Goal: Use online tool/utility: Use online tool/utility

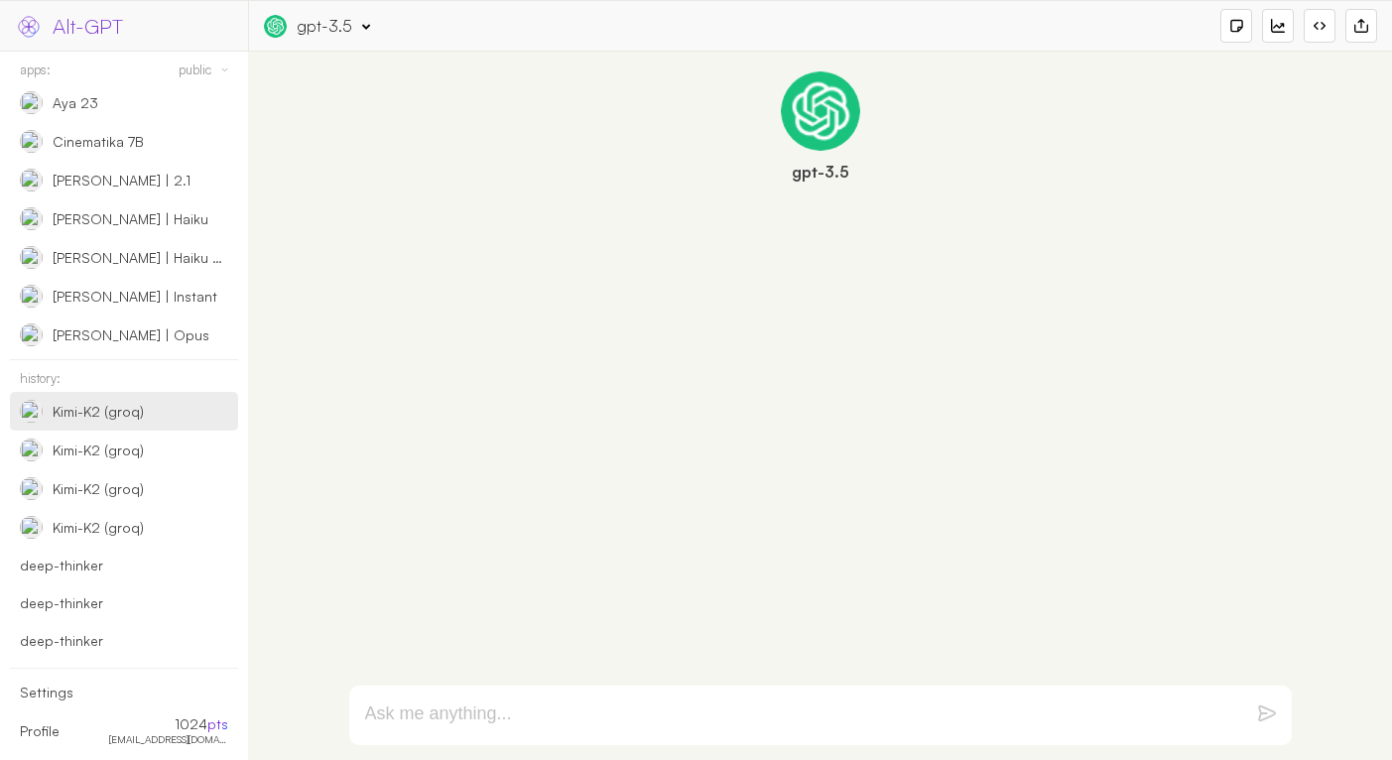
click at [104, 398] on div "Kimi-K2 (groq)" at bounding box center [124, 411] width 228 height 39
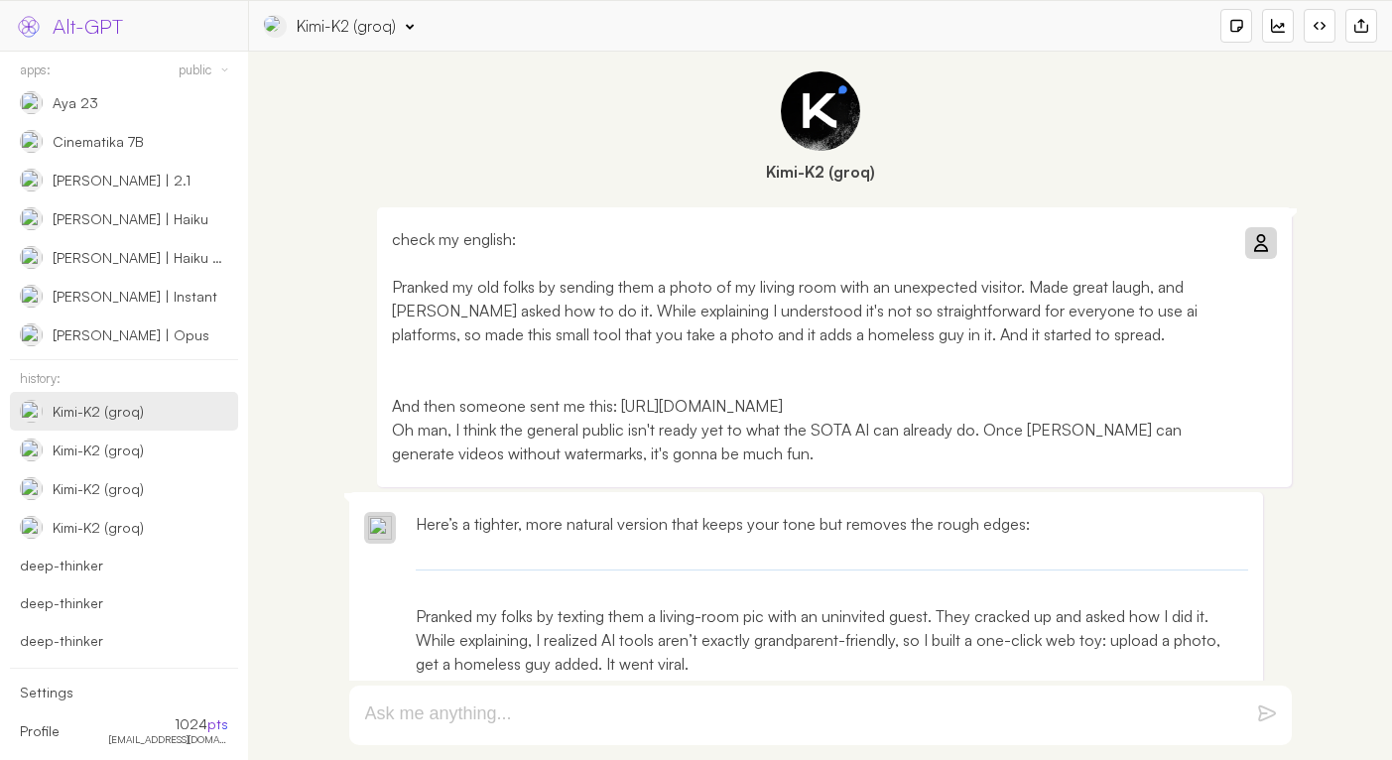
scroll to position [528, 0]
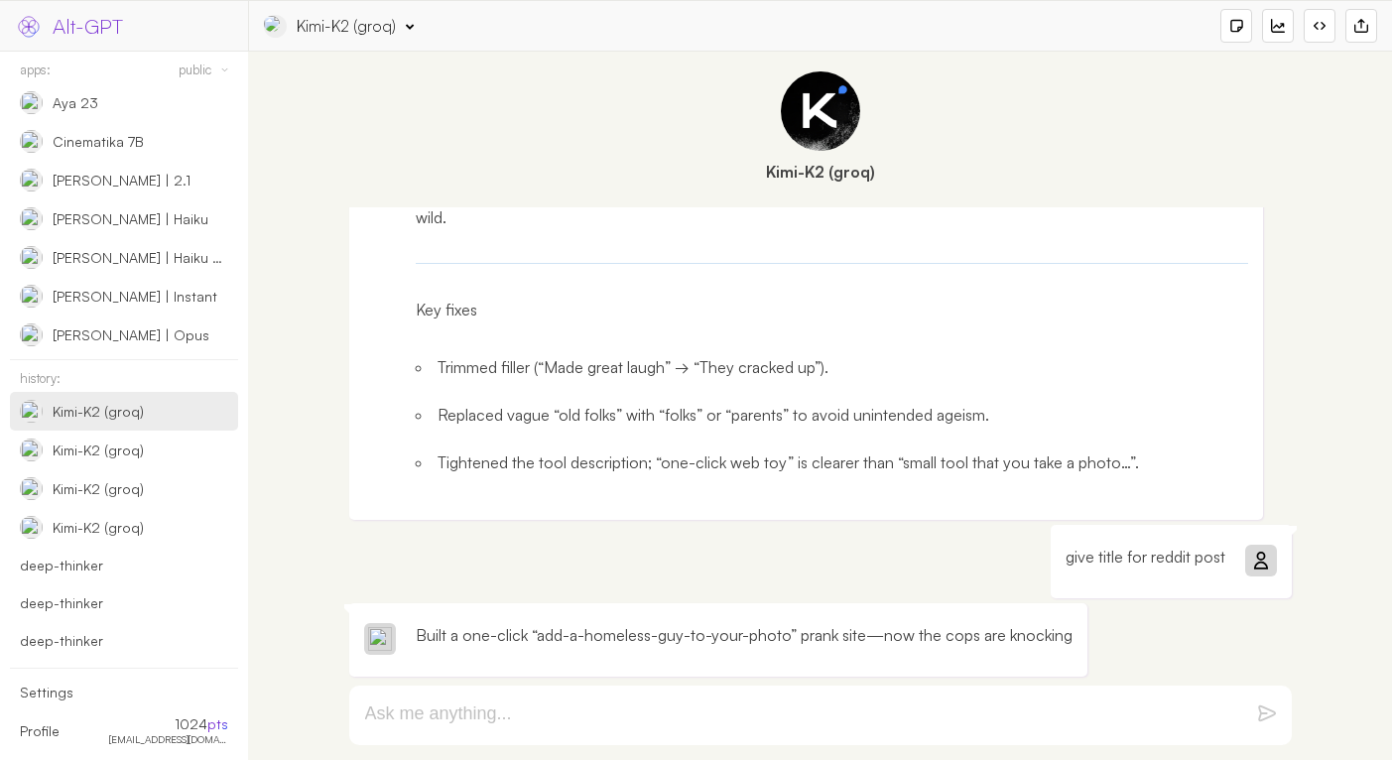
click at [660, 725] on form at bounding box center [820, 716] width 943 height 60
click at [662, 725] on textarea at bounding box center [796, 715] width 863 height 24
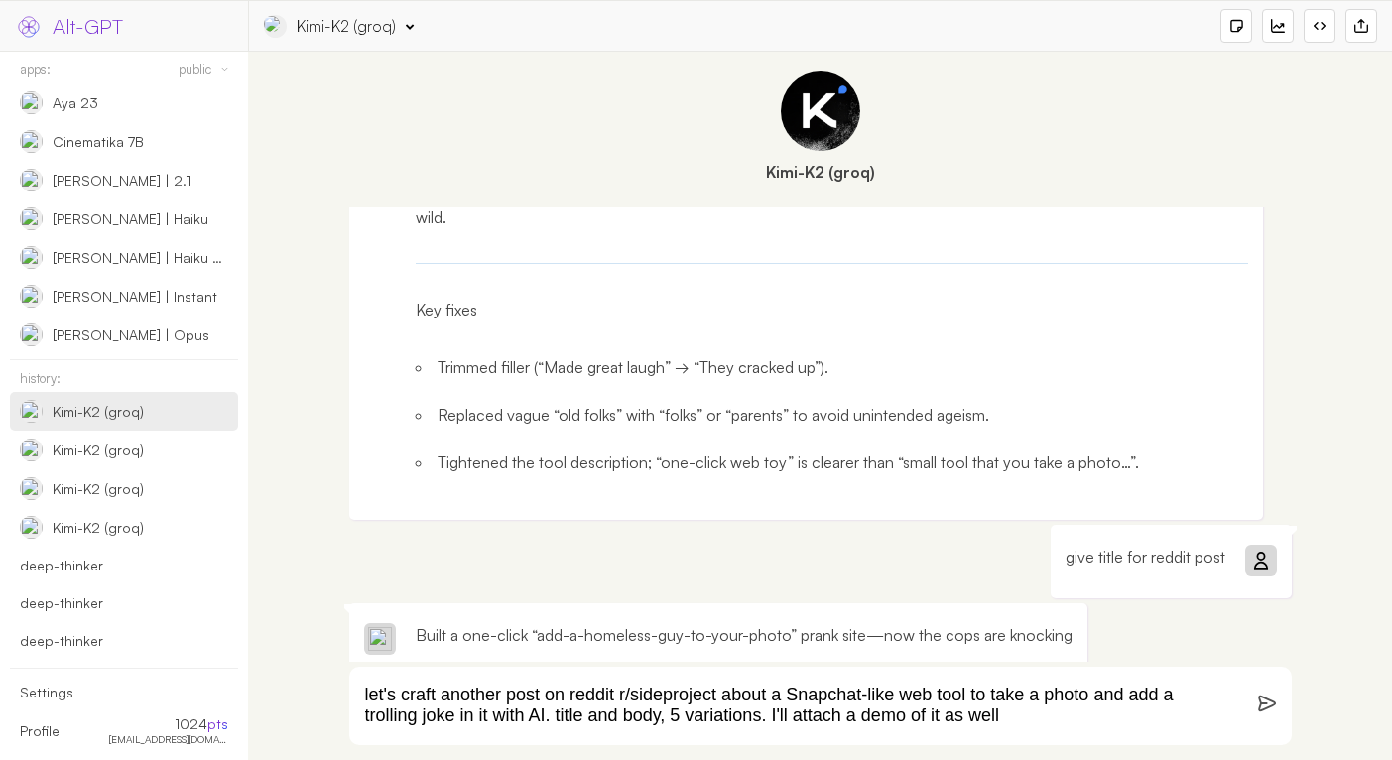
type textarea "let's craft another post on reddit r/sideproject about a Snapchat-like web tool…"
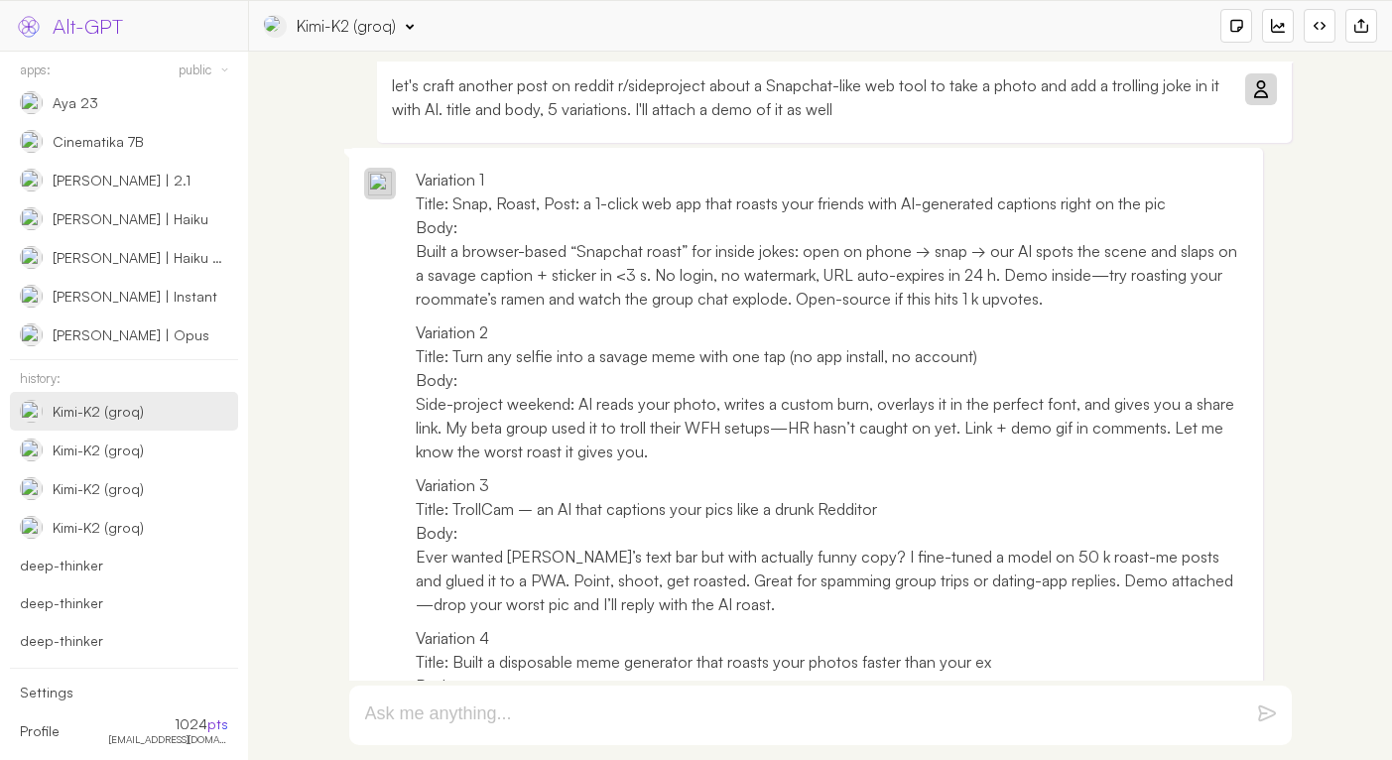
scroll to position [926, 0]
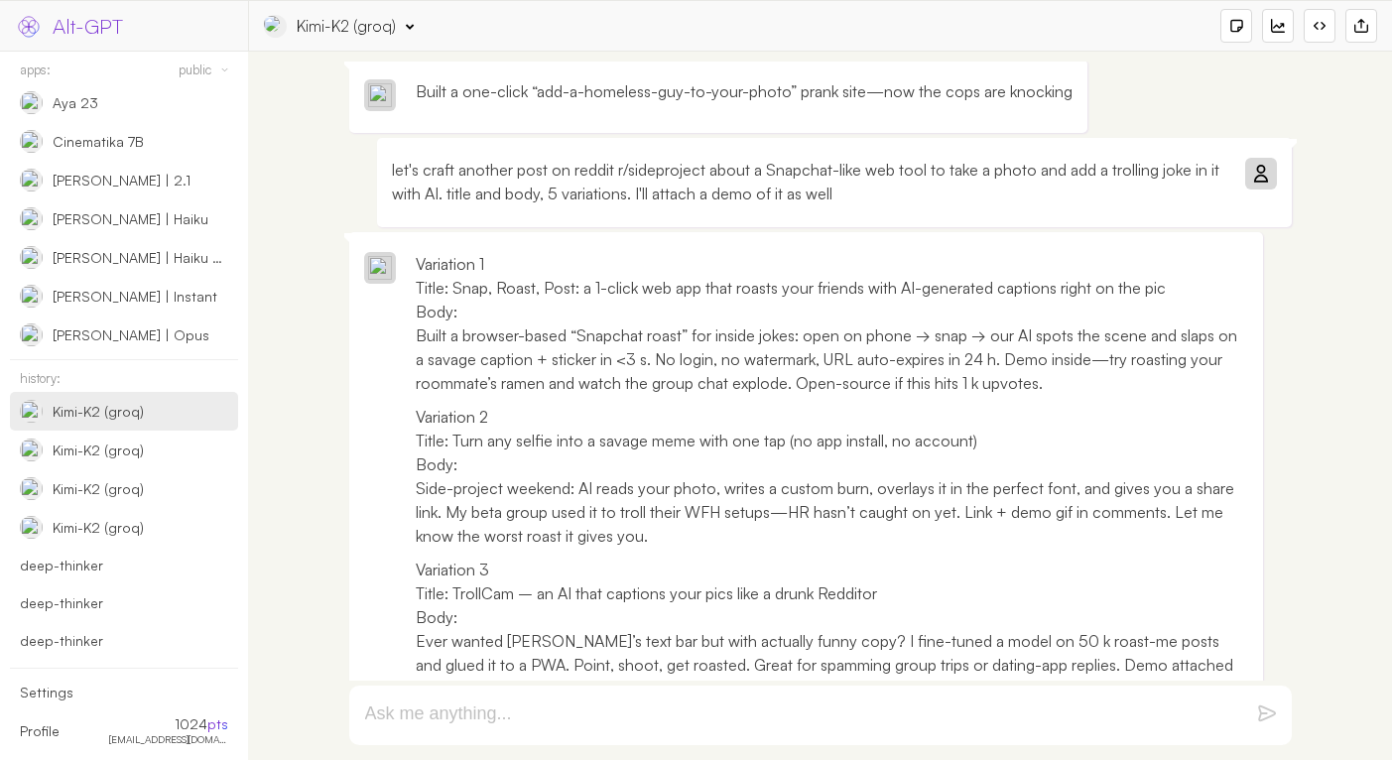
click at [1138, 166] on p "let's craft another post on reddit r/sideproject about a Snapchat-like web tool…" at bounding box center [808, 182] width 833 height 48
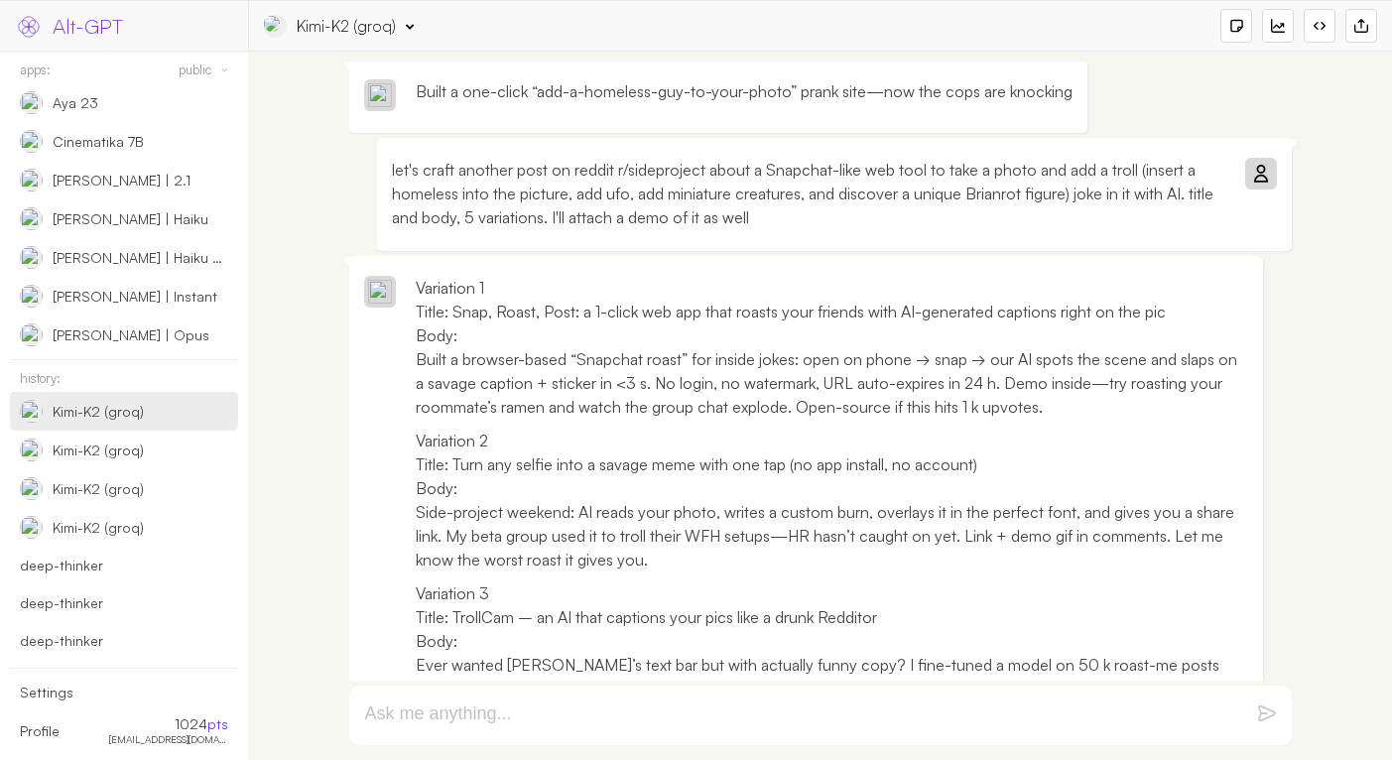
click at [1256, 175] on icon at bounding box center [1260, 174] width 16 height 16
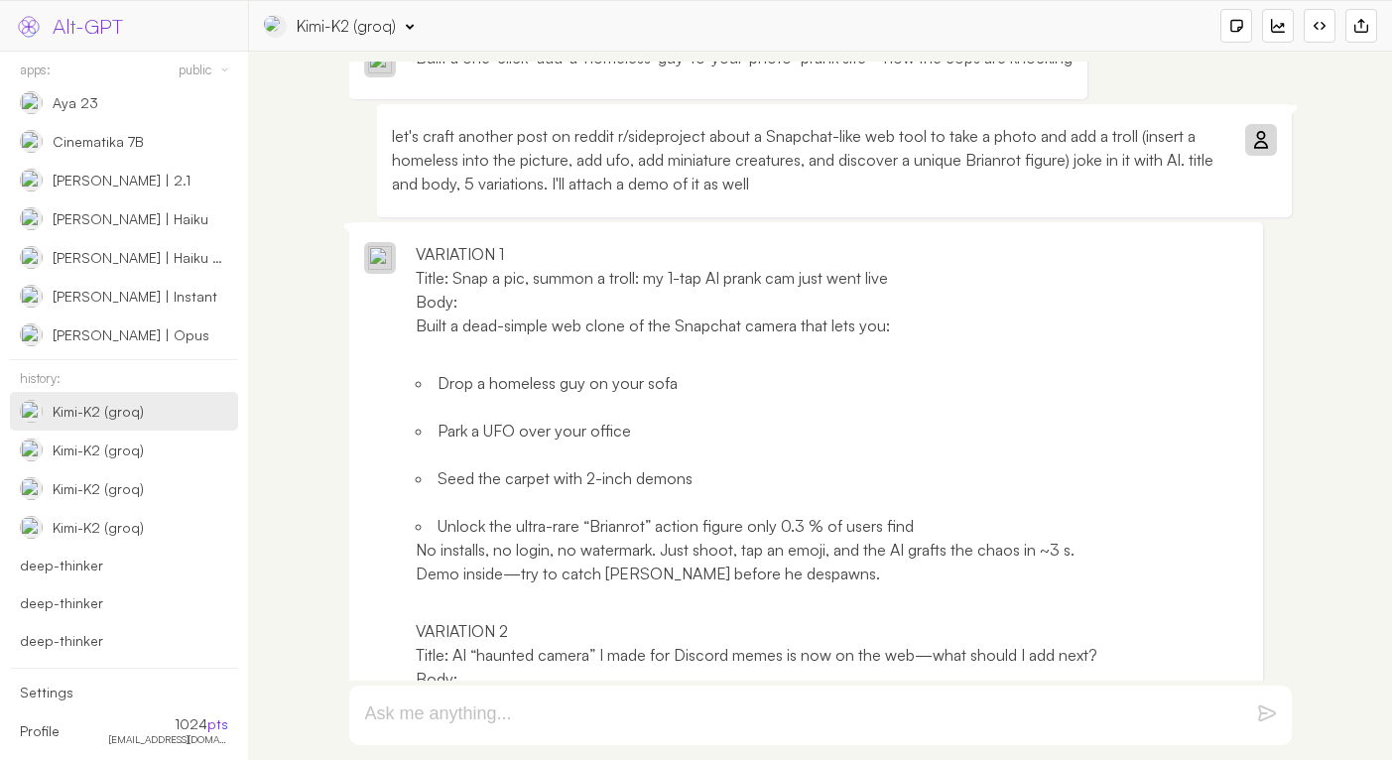
scroll to position [909, 0]
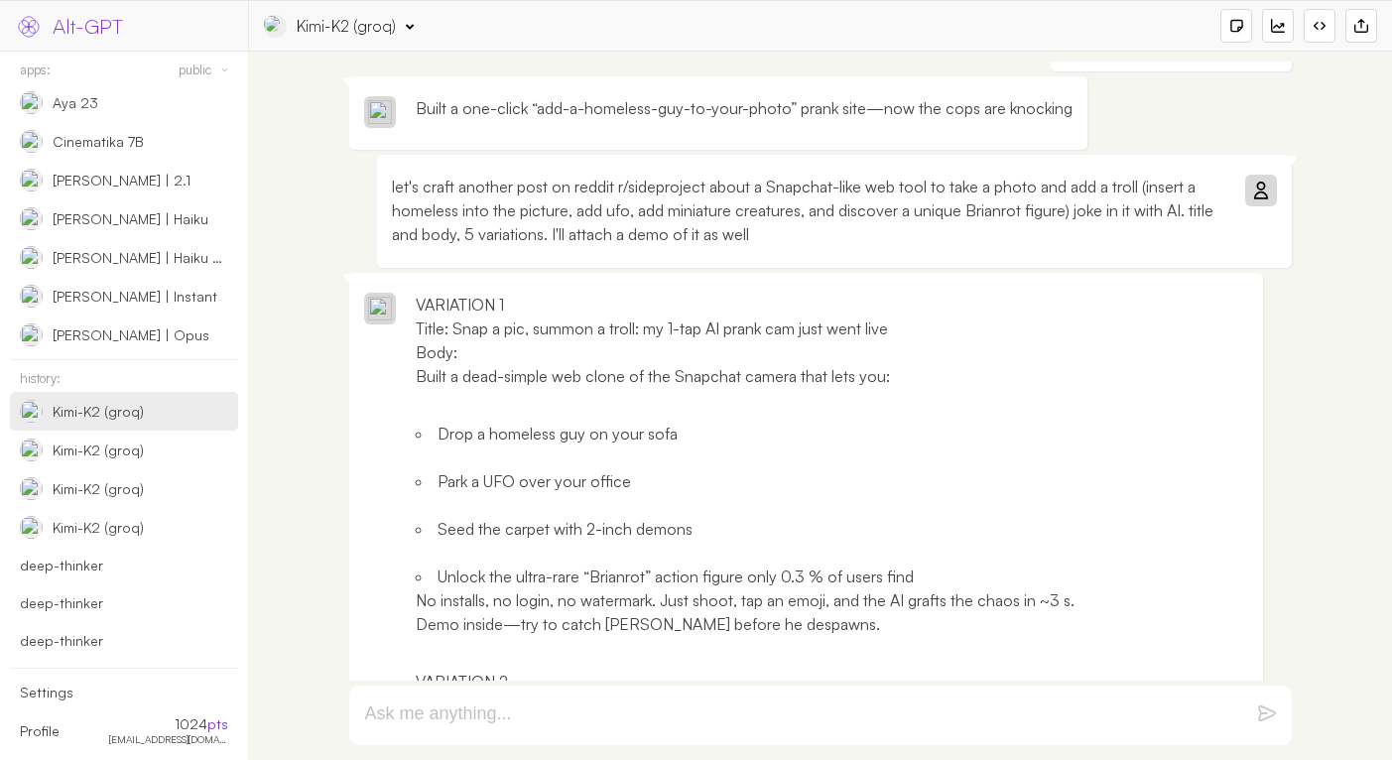
click at [1002, 210] on p "let's craft another post on reddit r/sideproject about a Snapchat-like web tool…" at bounding box center [808, 210] width 833 height 71
click at [1003, 246] on div "let's craft another post on reddit r/sideproject about a Snapchat-like web tool…" at bounding box center [834, 211] width 915 height 113
click at [1006, 235] on p "let's craft another post on reddit r/sideproject about a Snapchat-like web tool…" at bounding box center [808, 210] width 833 height 71
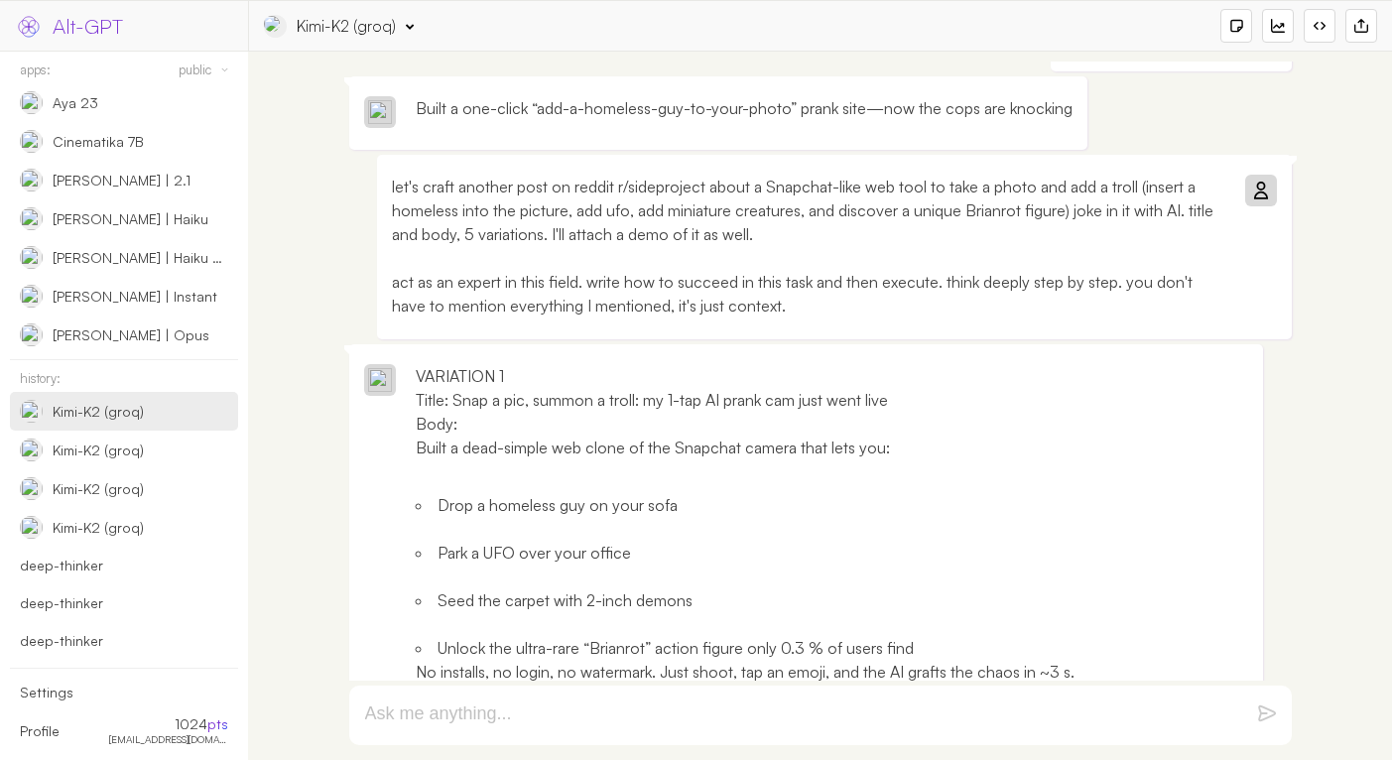
click at [1256, 191] on icon at bounding box center [1260, 191] width 16 height 16
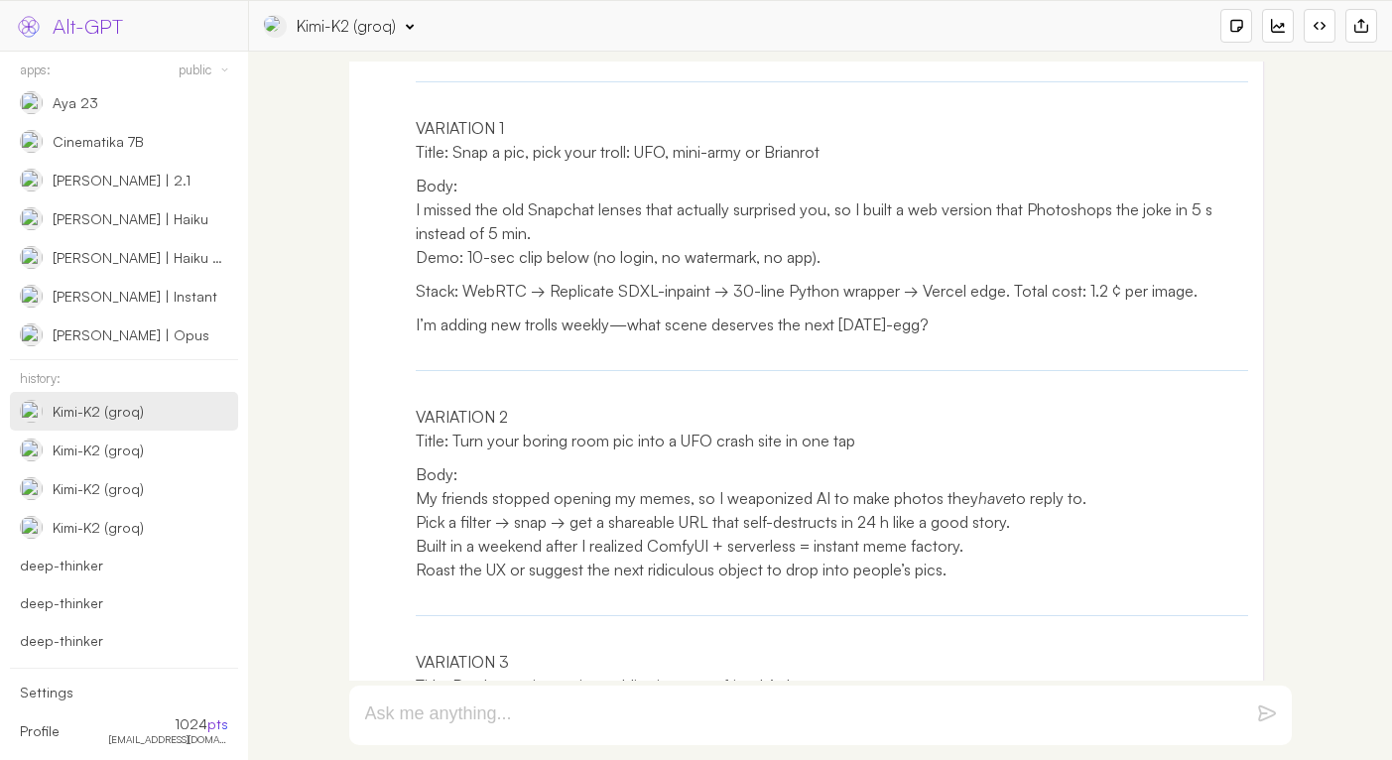
scroll to position [1558, 0]
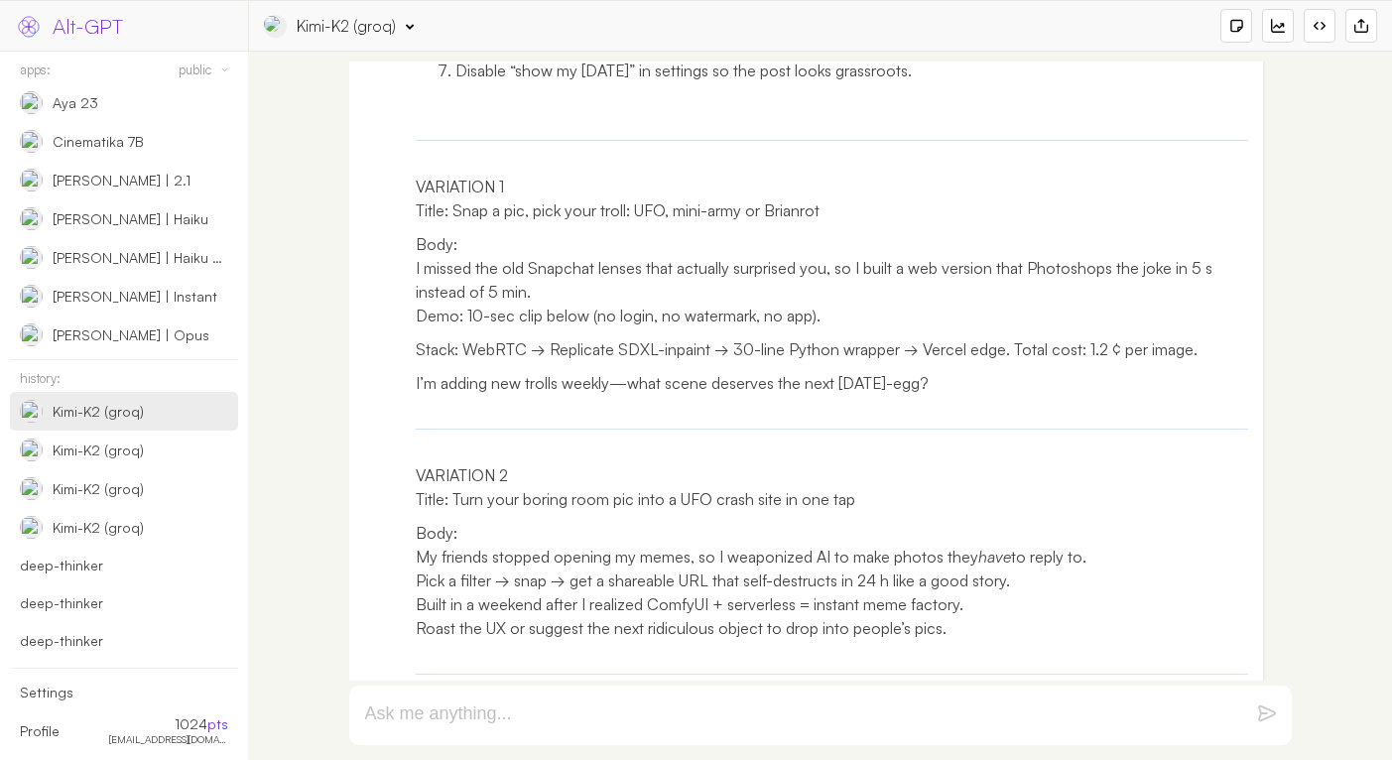
drag, startPoint x: 938, startPoint y: 448, endPoint x: 414, endPoint y: 315, distance: 540.4
click at [414, 315] on div "How to win on r/sideproject Lead with the punch-line, not the tech. Keep the ti…" at bounding box center [806, 545] width 915 height 1701
copy div "I missed the old Snapchat lenses that actually surprised you, so I built a web …"
click at [703, 511] on p "VARIATION 2 Title: Turn your boring room pic into a UFO crash site in one tap" at bounding box center [832, 487] width 833 height 48
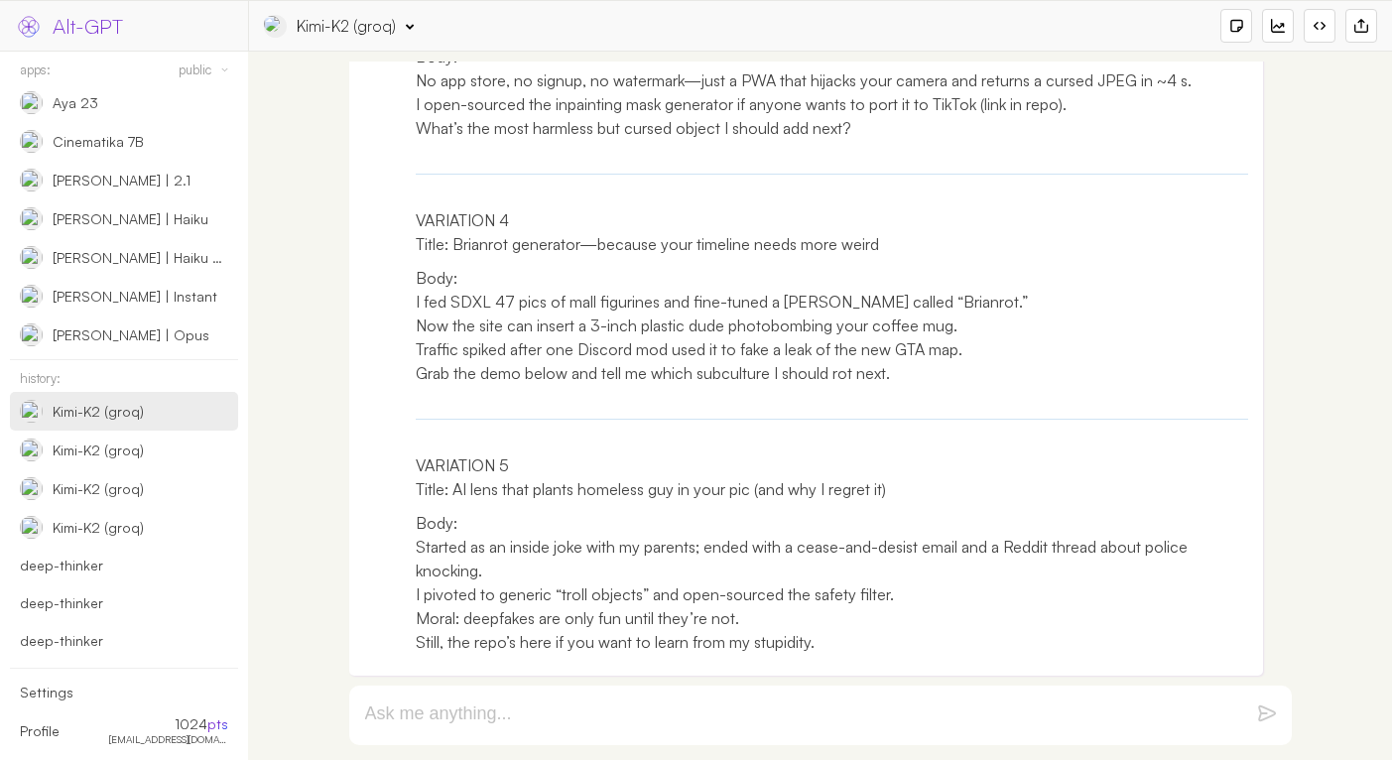
scroll to position [2525, 0]
